Goal: Check status: Check status

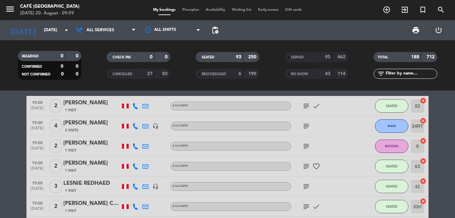
scroll to position [67, 0]
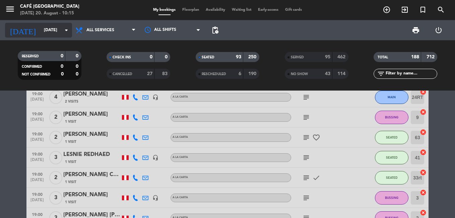
click at [41, 31] on input "[DATE]" at bounding box center [69, 29] width 57 height 11
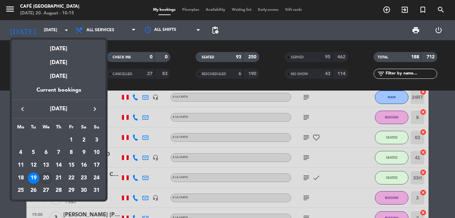
click at [45, 179] on div "20" at bounding box center [45, 177] width 11 height 11
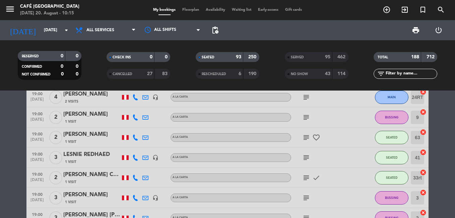
type input "[DATE]"
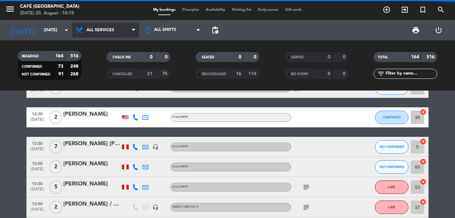
click at [95, 27] on span "All services" at bounding box center [105, 30] width 67 height 15
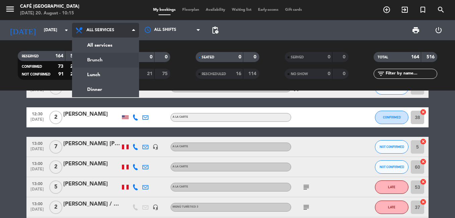
click at [101, 60] on div "menu Café Museo Larco [DATE] 20. August - 10:15 My bookings Floorplan Availabil…" at bounding box center [227, 45] width 455 height 90
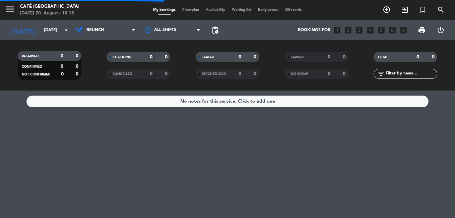
scroll to position [0, 0]
click at [294, 57] on span "SERVED" at bounding box center [297, 57] width 13 height 3
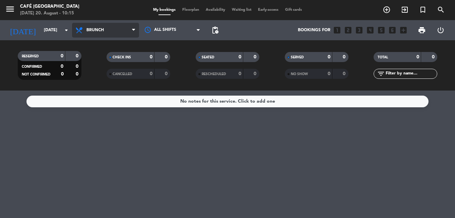
click at [81, 27] on icon at bounding box center [80, 30] width 10 height 8
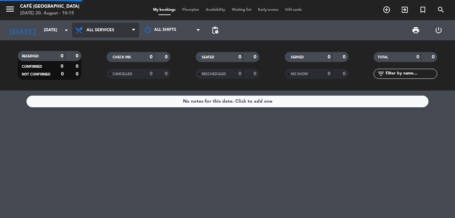
click at [94, 43] on div "menu Café Museo Larco [DATE] 20. August - 10:15 My bookings Floorplan Availabil…" at bounding box center [227, 45] width 455 height 90
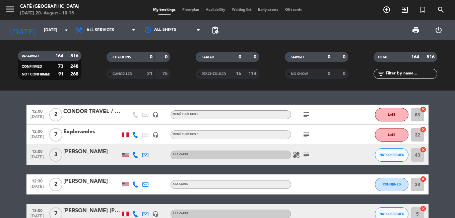
click at [75, 183] on div "[PERSON_NAME]" at bounding box center [91, 181] width 57 height 9
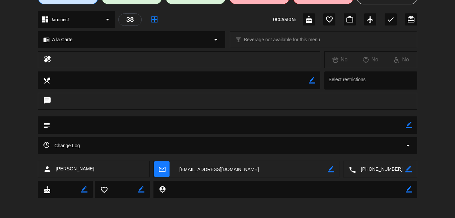
scroll to position [2, 0]
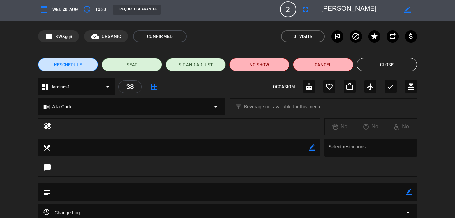
click at [389, 61] on button "Close" at bounding box center [387, 64] width 60 height 13
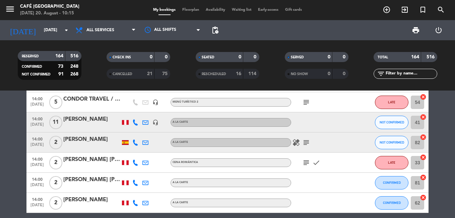
scroll to position [435, 0]
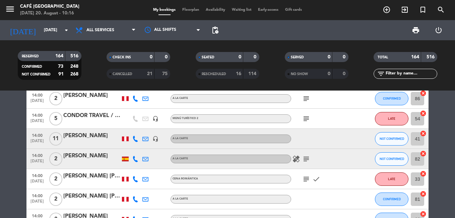
click at [91, 115] on div "CONDOR TRAVEL / [PERSON_NAME] x 4" at bounding box center [91, 115] width 57 height 9
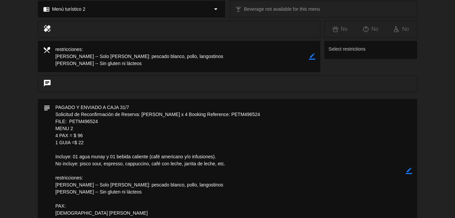
scroll to position [100, 0]
